Goal: Task Accomplishment & Management: Use online tool/utility

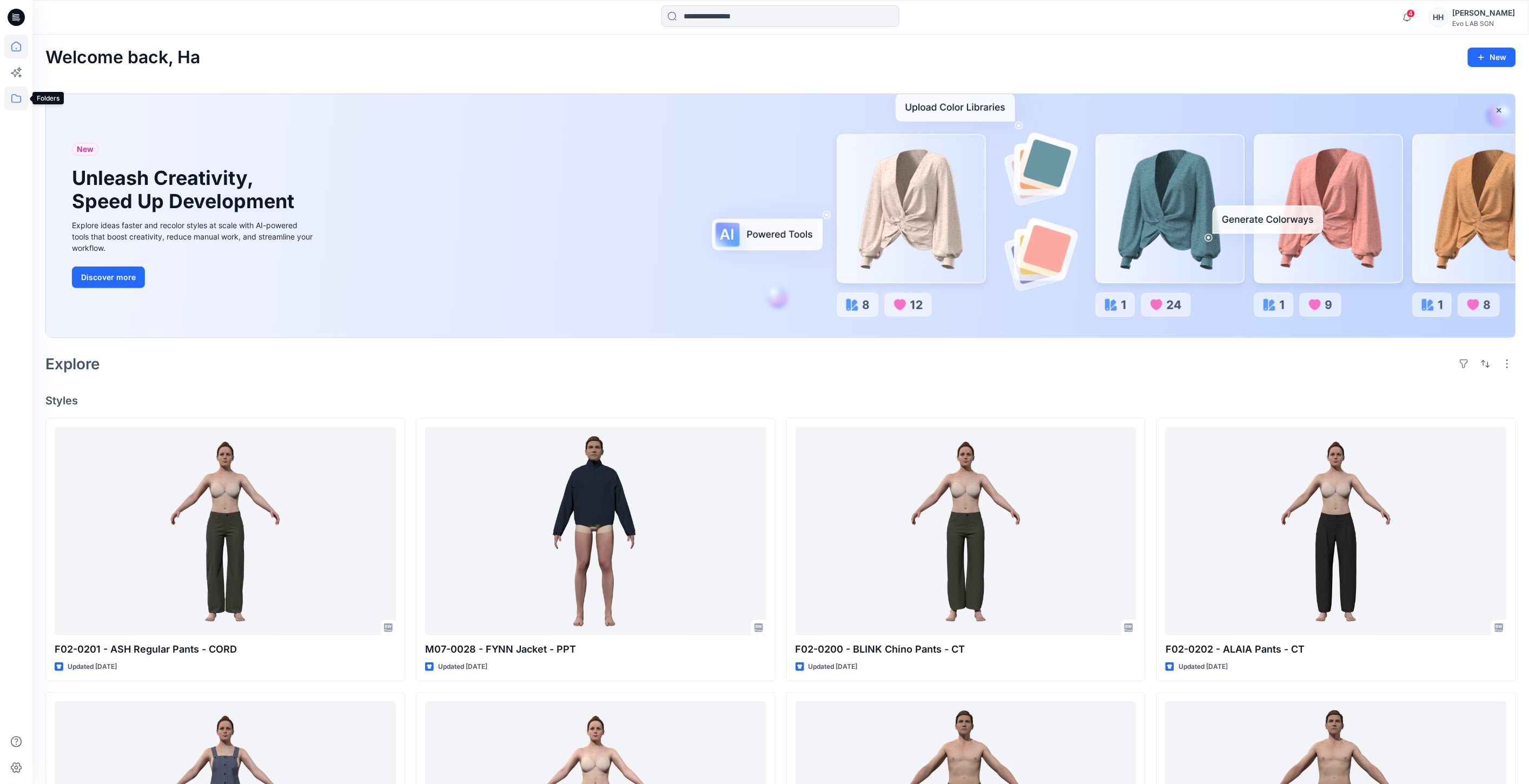
click at [24, 99] on icon at bounding box center [16, 98] width 24 height 24
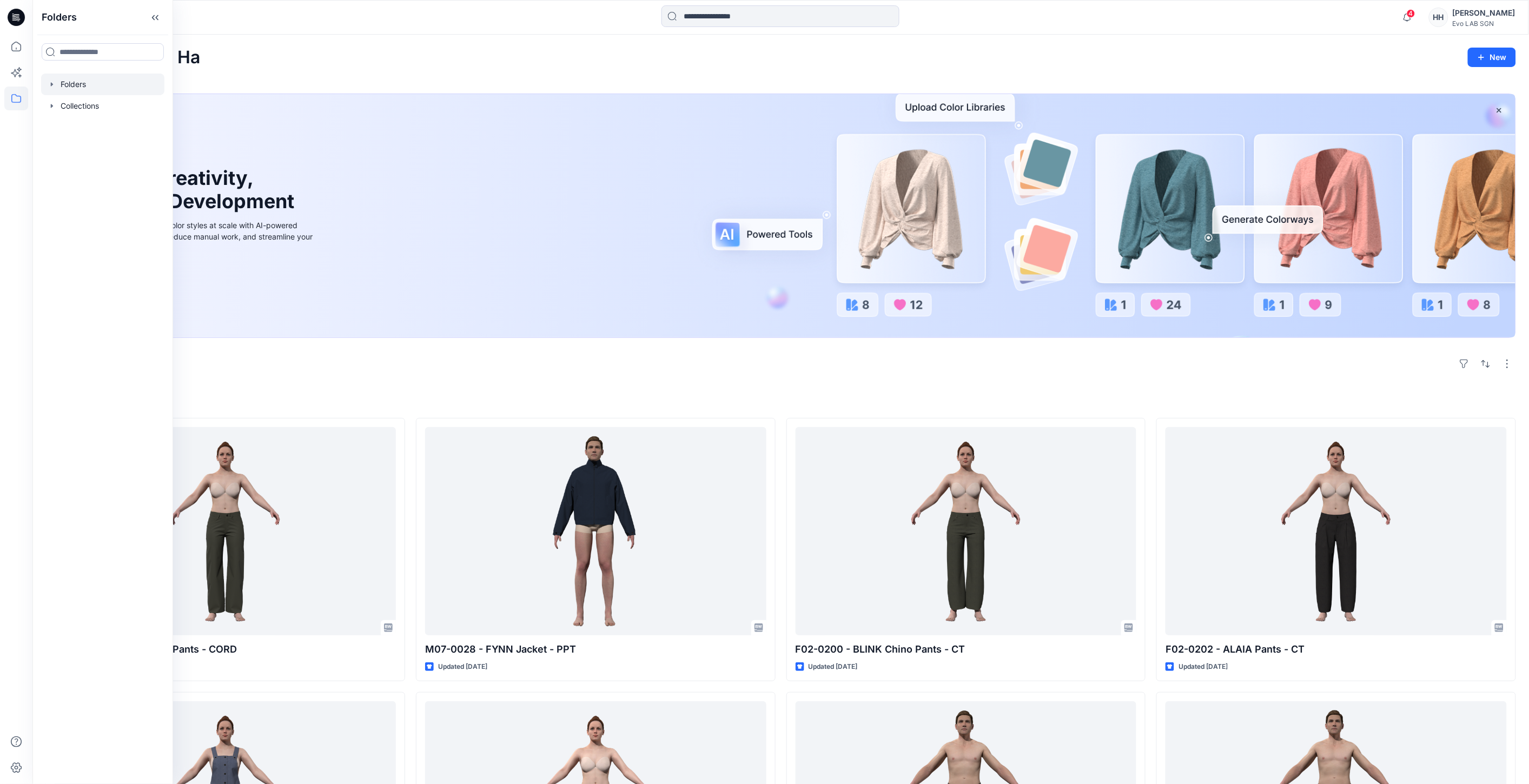
click at [55, 89] on div at bounding box center [102, 84] width 123 height 22
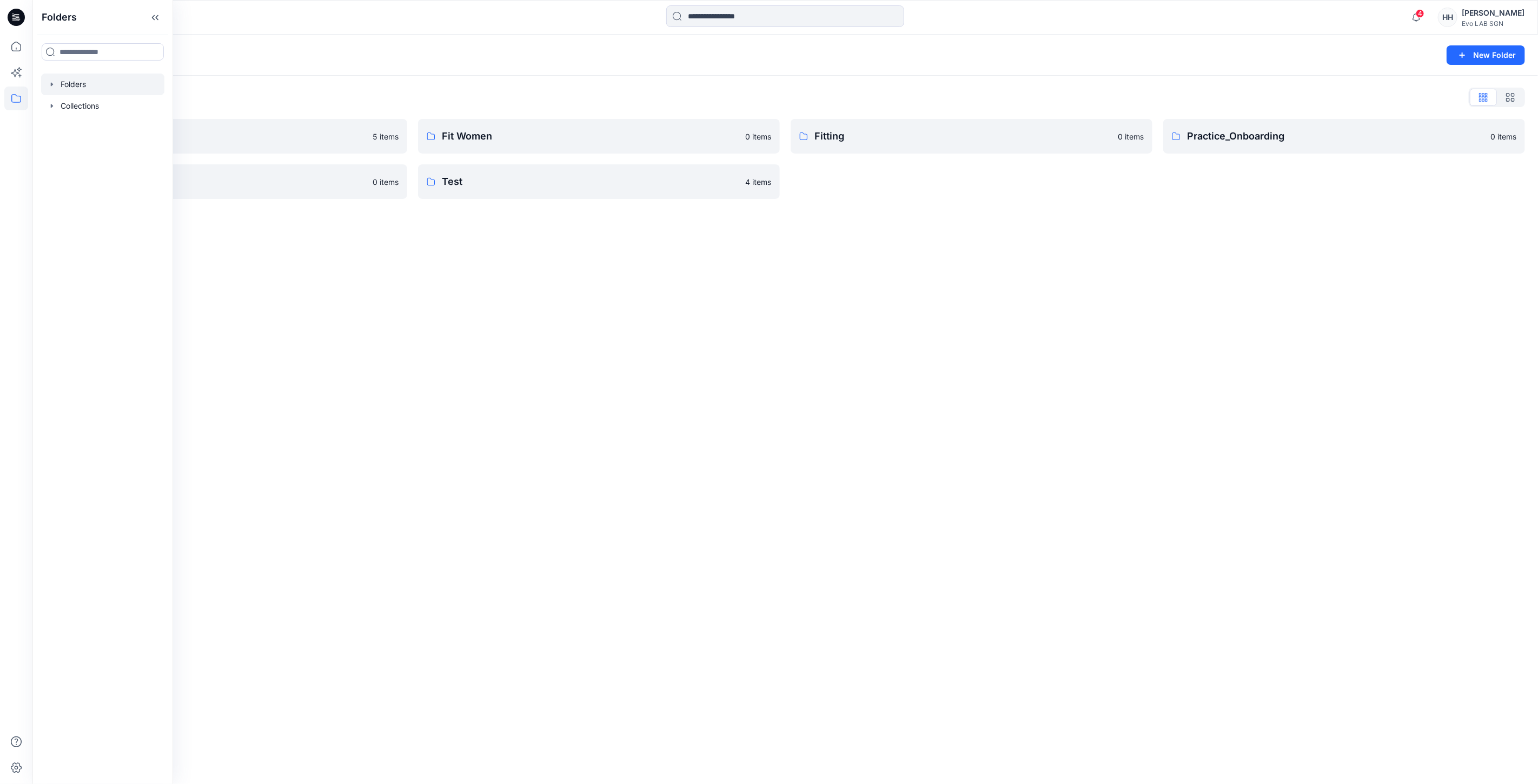
click at [544, 318] on div "Folders New Folder Folders List CATISI xDAWN 5 items S262 0 items Fit Women 0 i…" at bounding box center [785, 409] width 1505 height 749
drag, startPoint x: 412, startPoint y: 293, endPoint x: 321, endPoint y: 341, distance: 102.9
click at [327, 349] on div "Folders New Folder Folders List CATISI xDAWN 5 items S262 0 items Fit Women 0 i…" at bounding box center [785, 409] width 1505 height 749
click at [1494, 51] on button "New Folder" at bounding box center [1485, 55] width 79 height 19
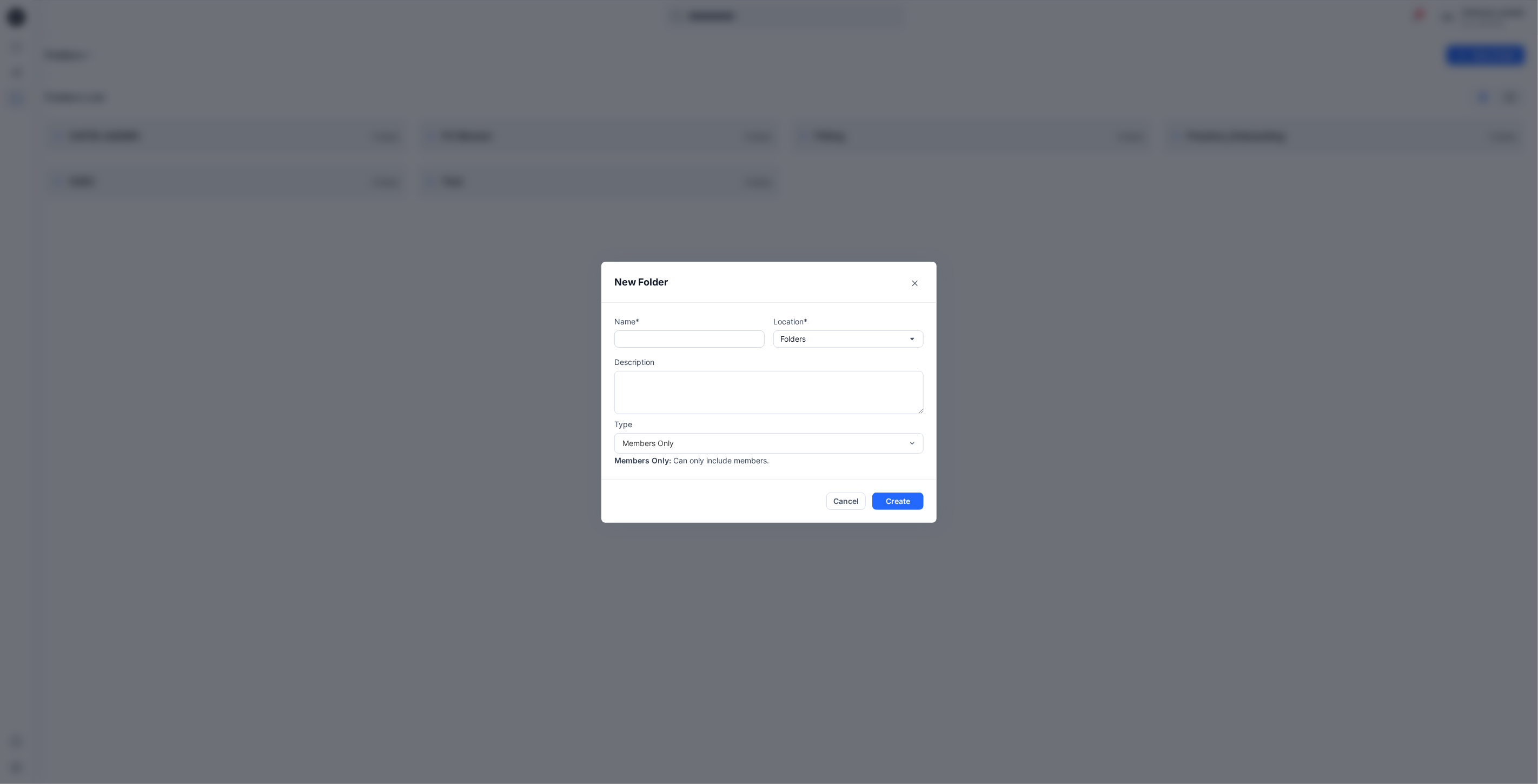
click at [690, 339] on input "text" at bounding box center [690, 338] width 150 height 17
click at [631, 337] on input "*********" at bounding box center [690, 338] width 150 height 17
type input "**********"
click at [894, 498] on button "Create" at bounding box center [898, 501] width 51 height 17
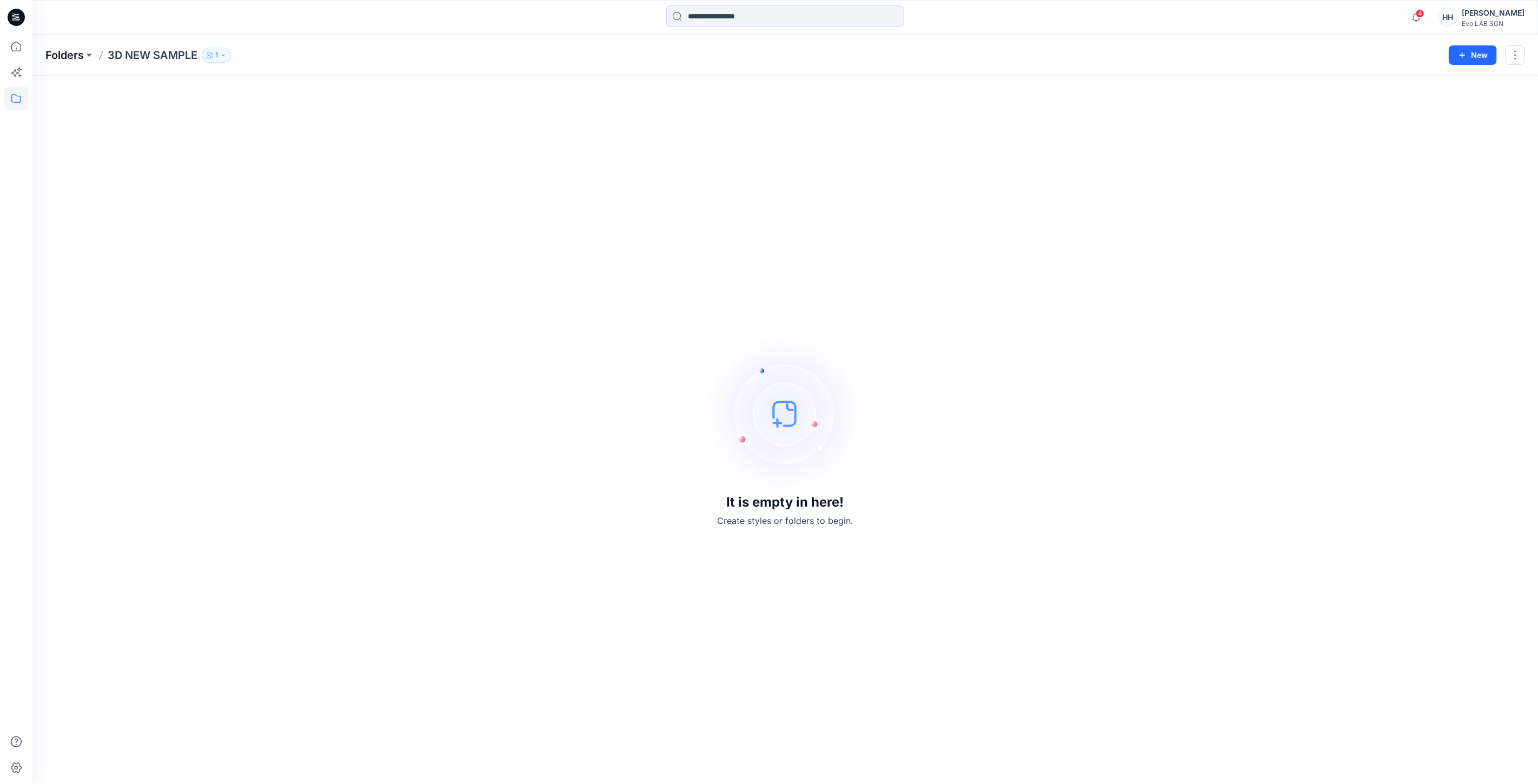
click at [67, 55] on p "Folders" at bounding box center [64, 55] width 38 height 15
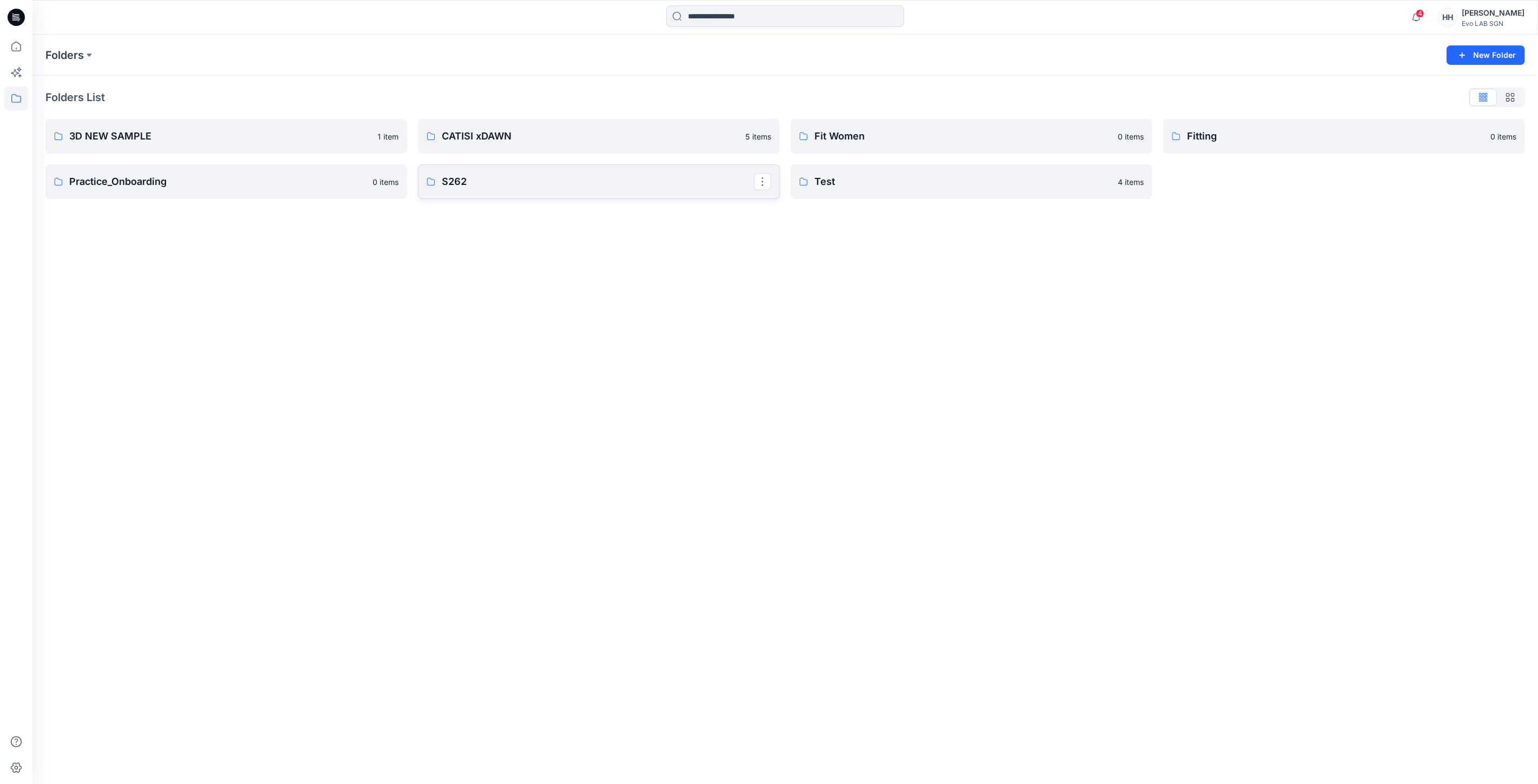
click at [478, 181] on p "S262" at bounding box center [597, 181] width 312 height 15
click at [216, 149] on link "PAPER TOUCH" at bounding box center [226, 138] width 362 height 35
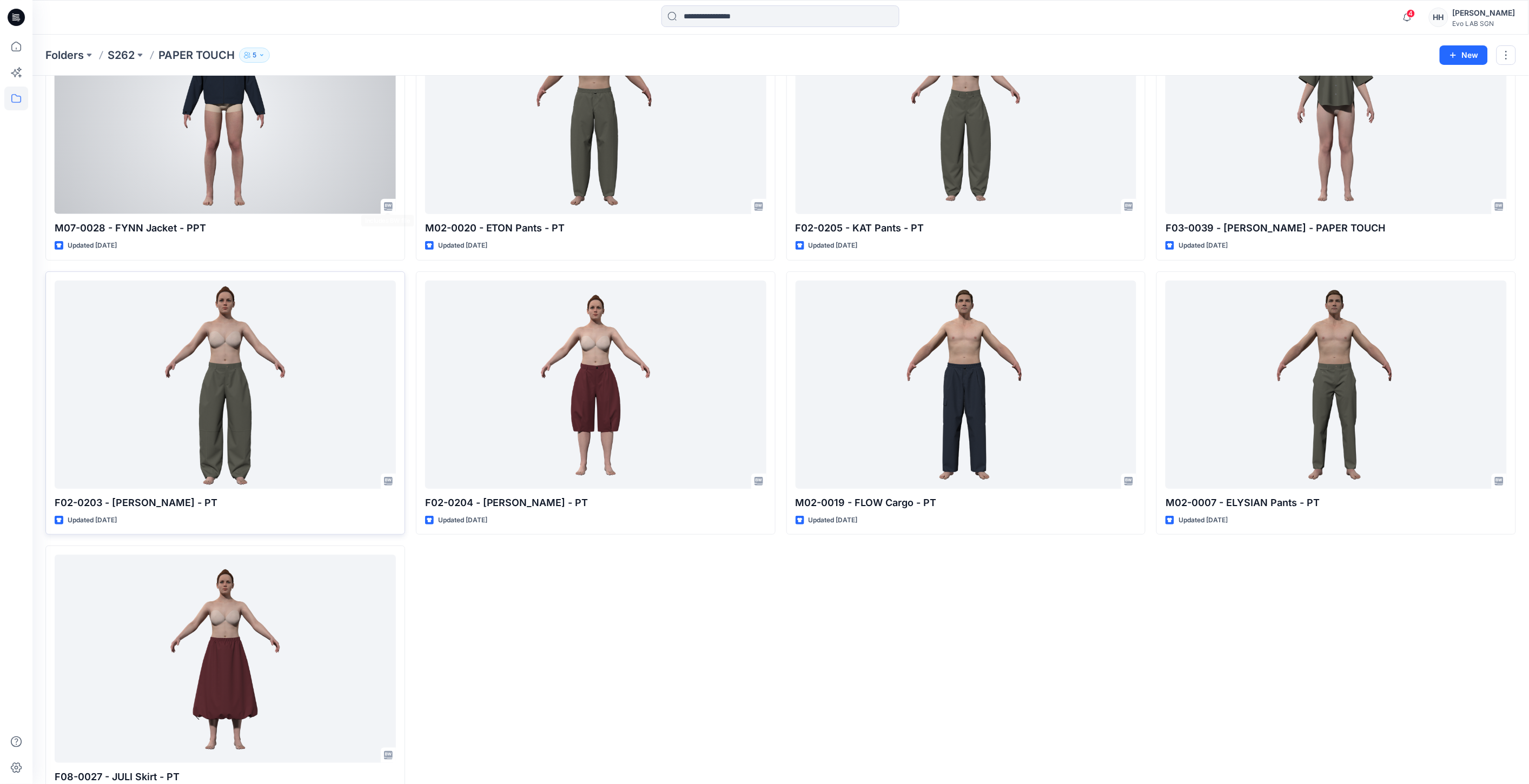
scroll to position [163, 0]
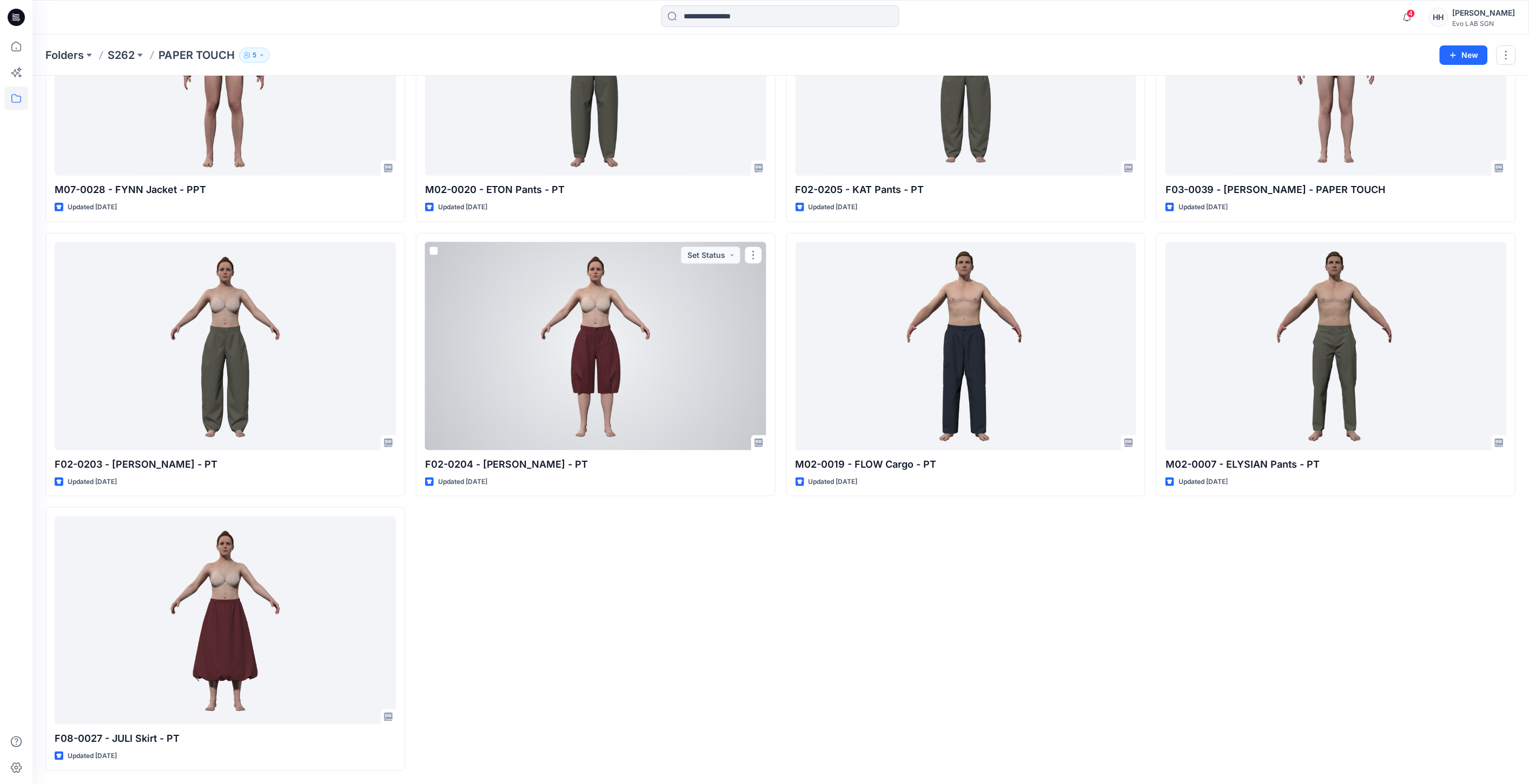
drag, startPoint x: 483, startPoint y: 493, endPoint x: 476, endPoint y: 484, distance: 11.4
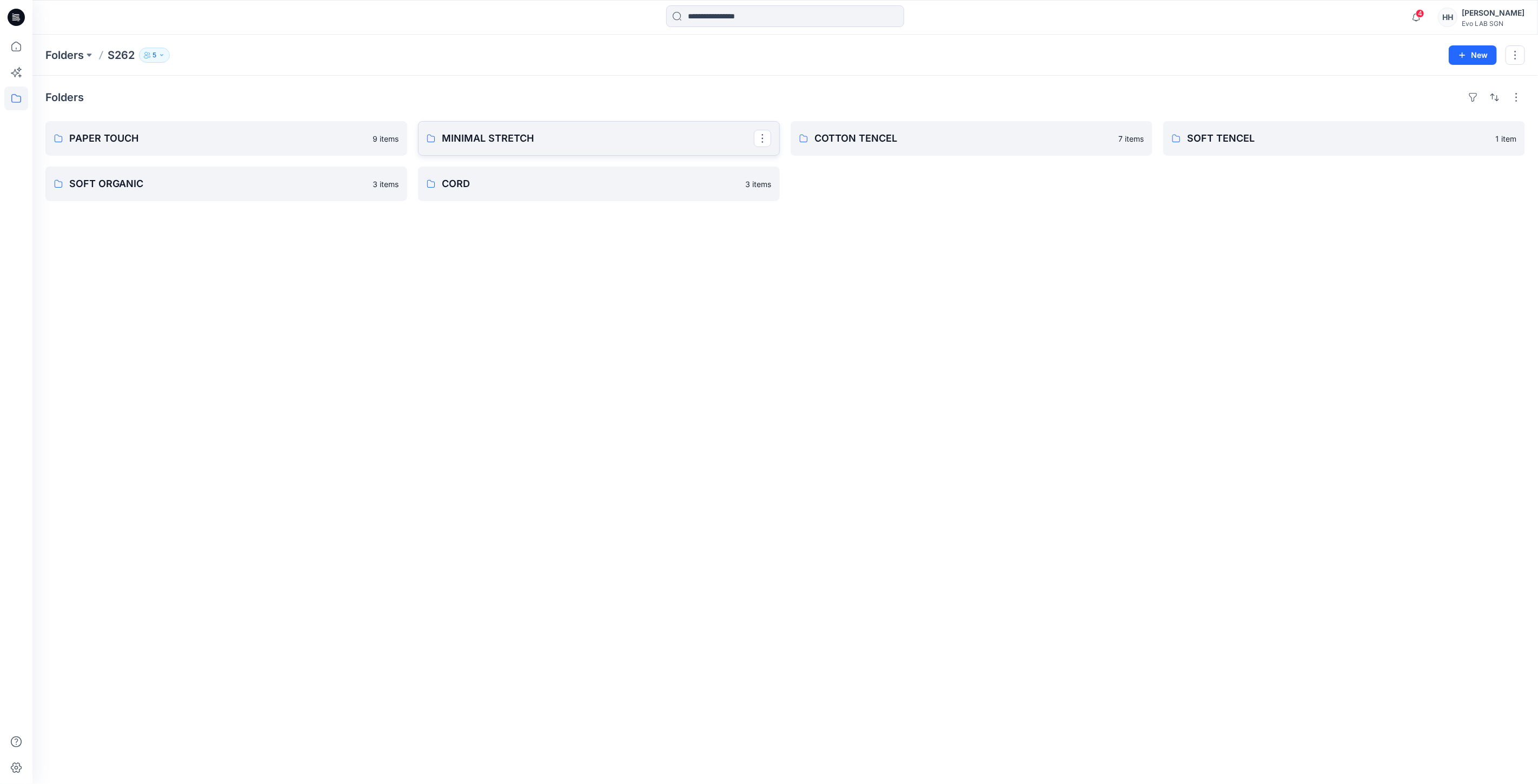
click at [605, 134] on p "MINIMAL STRETCH" at bounding box center [597, 138] width 312 height 15
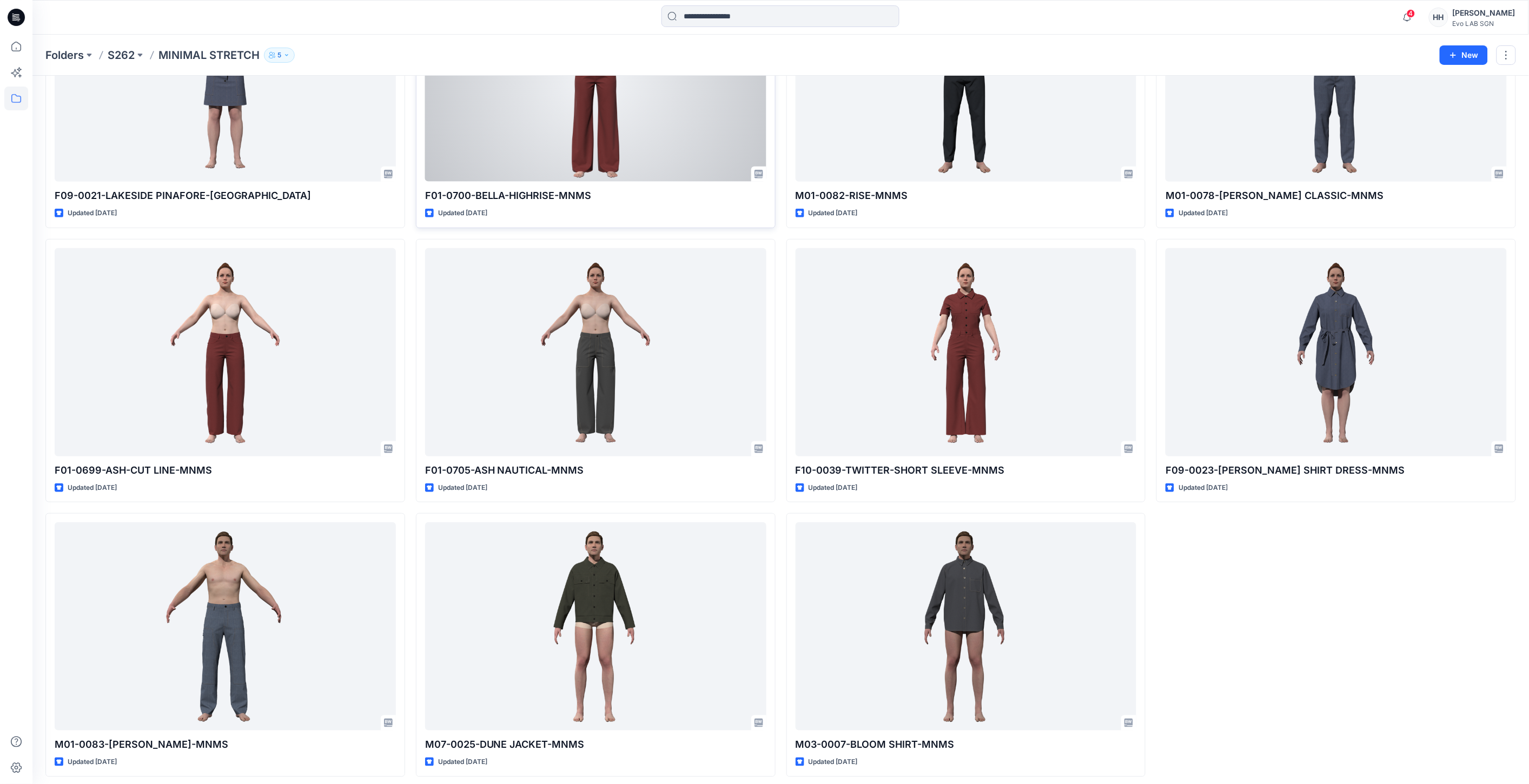
scroll to position [163, 0]
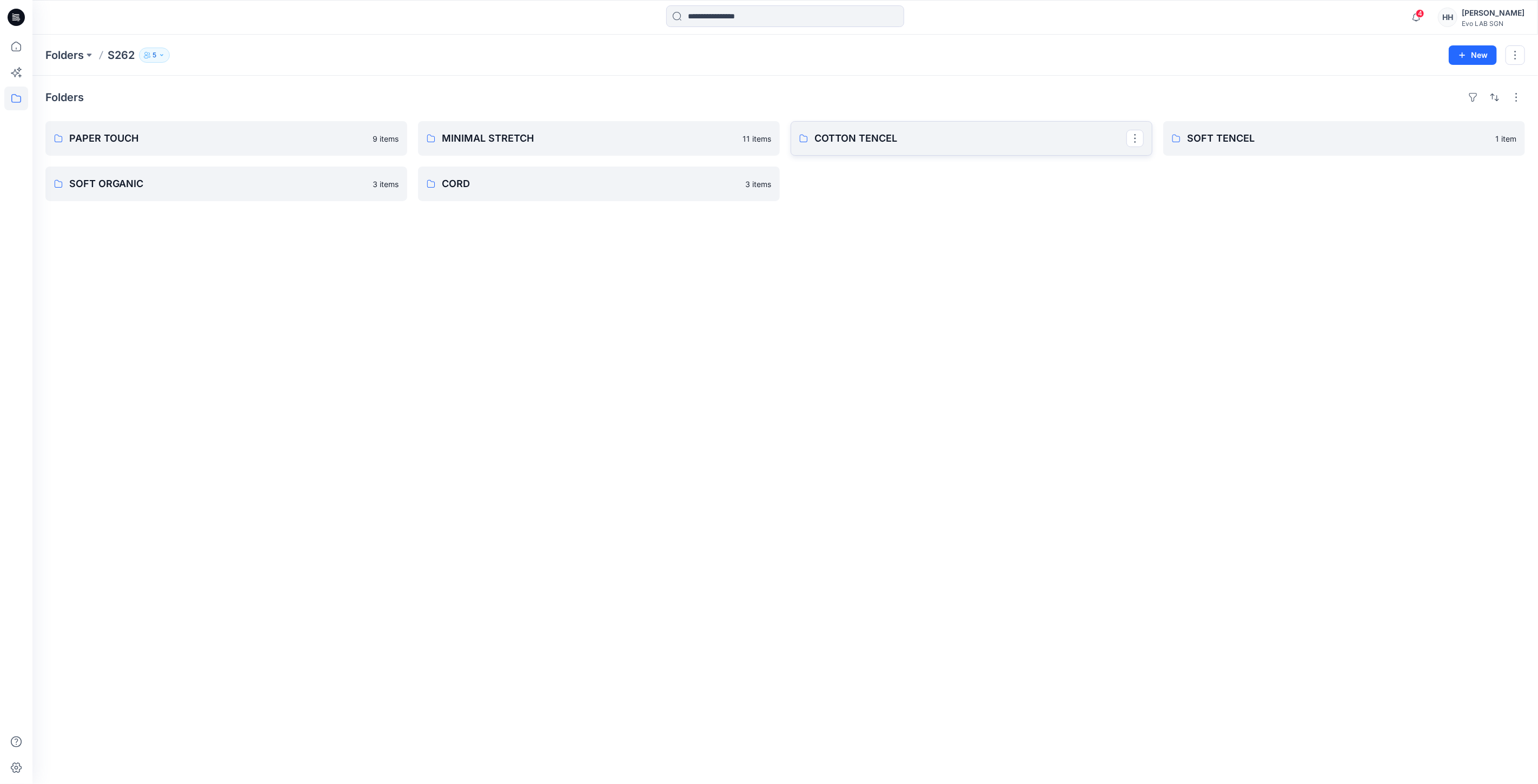
click at [870, 130] on link "COTTON TENCEL" at bounding box center [971, 138] width 362 height 35
drag, startPoint x: 281, startPoint y: 407, endPoint x: 265, endPoint y: 400, distance: 17.5
